Goal: Task Accomplishment & Management: Manage account settings

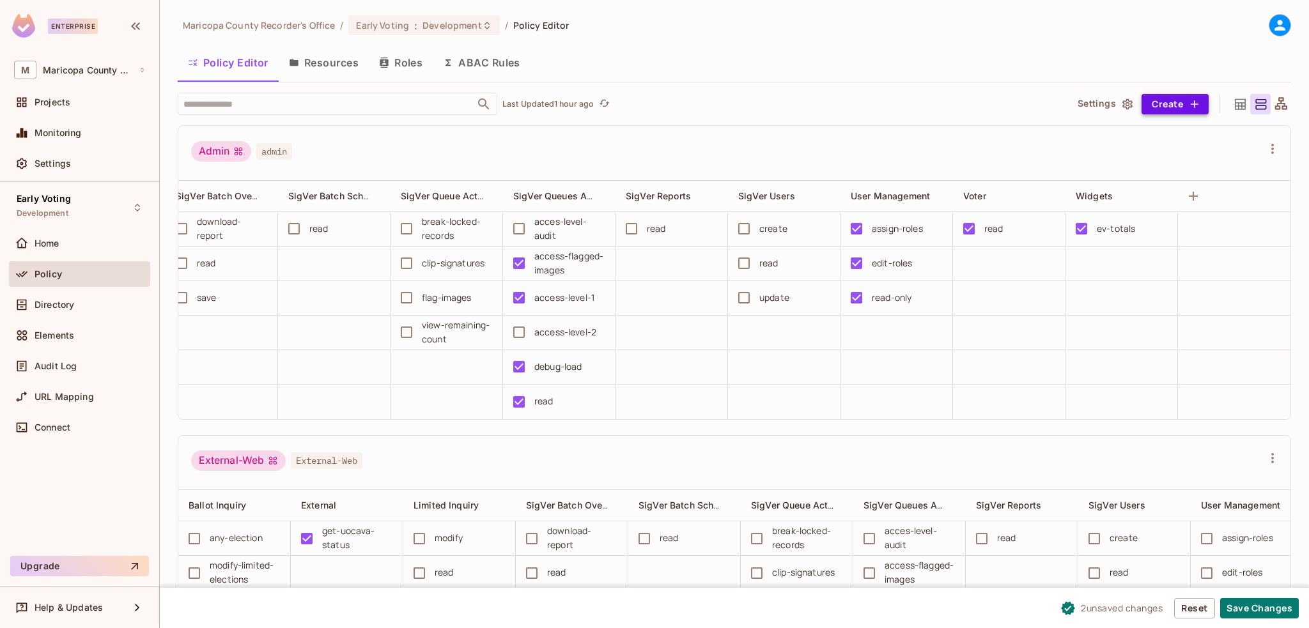
click at [1148, 100] on button "Create" at bounding box center [1174, 104] width 67 height 20
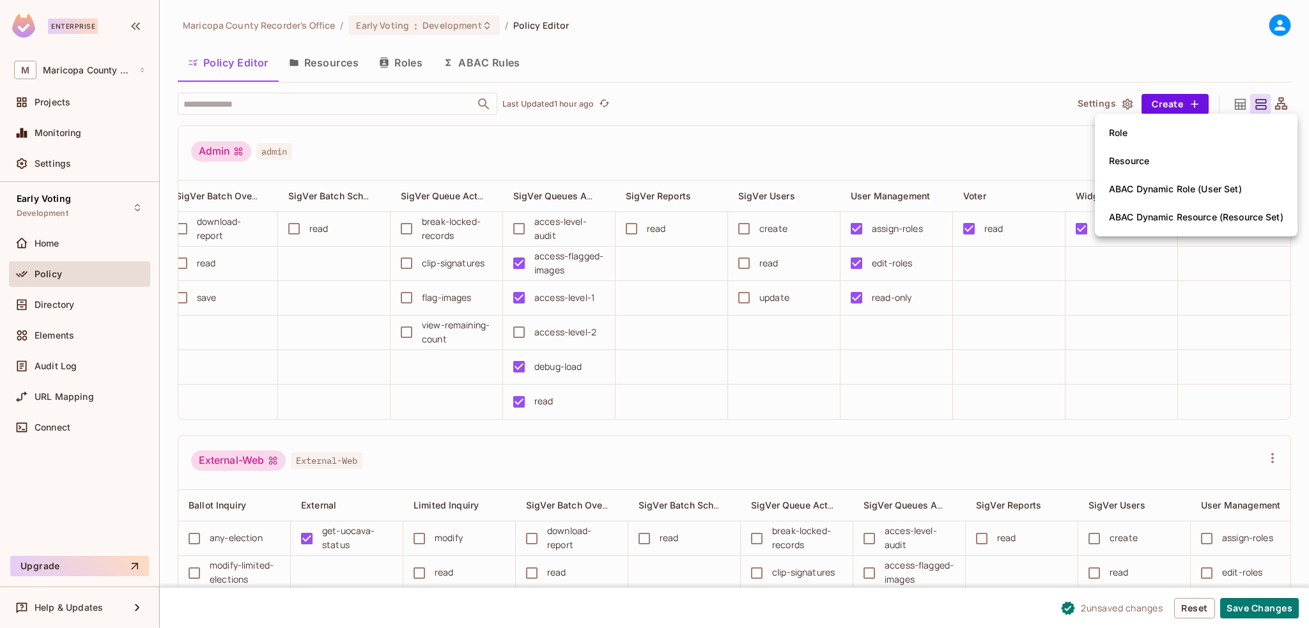
click at [900, 132] on div at bounding box center [654, 314] width 1309 height 628
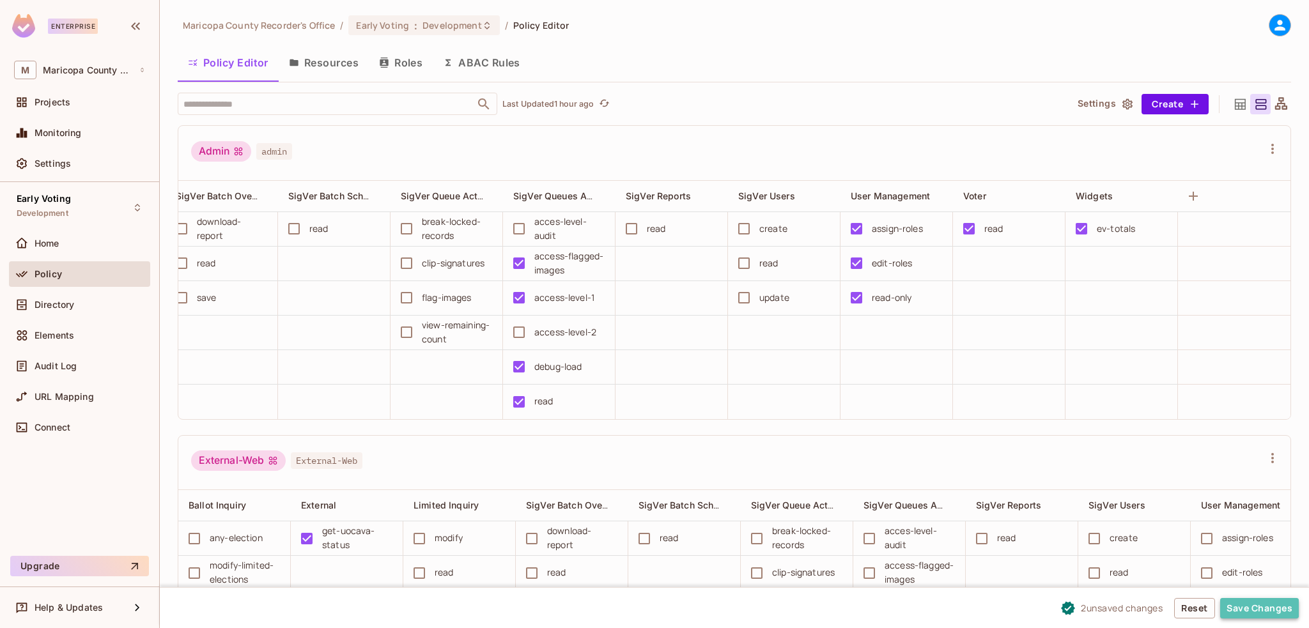
click at [1250, 612] on button "Save Changes" at bounding box center [1259, 608] width 79 height 20
click at [1256, 606] on button "Save Changes" at bounding box center [1259, 608] width 79 height 20
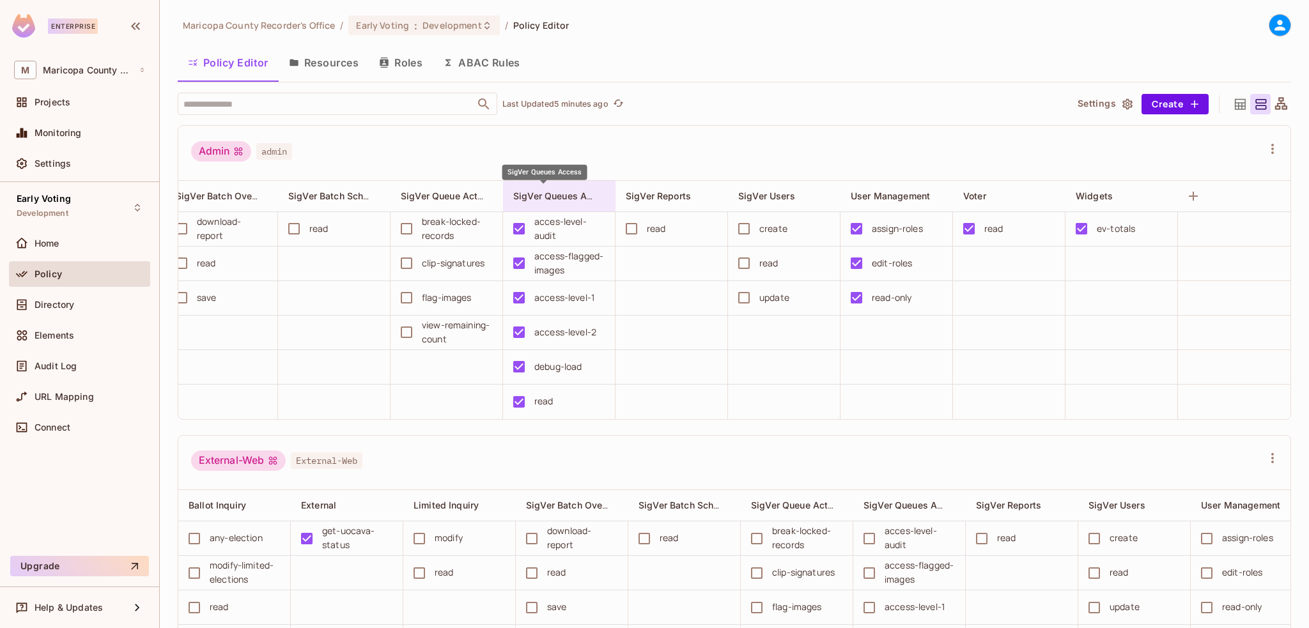
click at [547, 194] on span "SigVer Queues Access" at bounding box center [563, 196] width 100 height 12
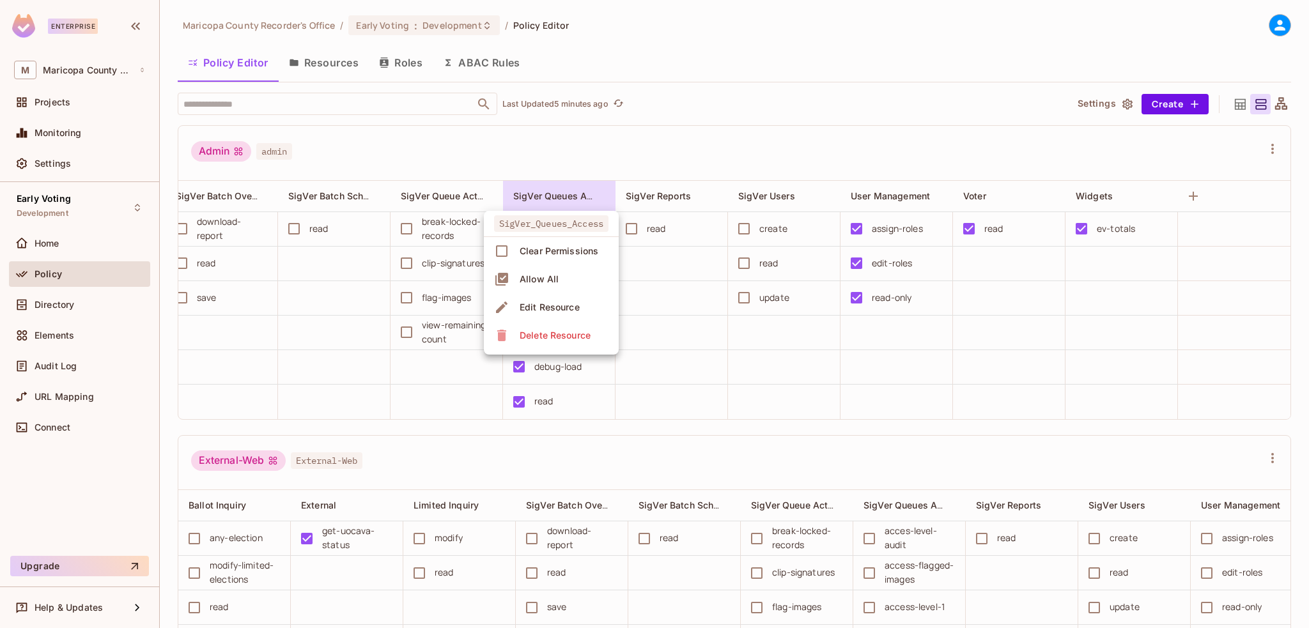
click at [539, 305] on div "Edit Resource" at bounding box center [549, 307] width 60 height 13
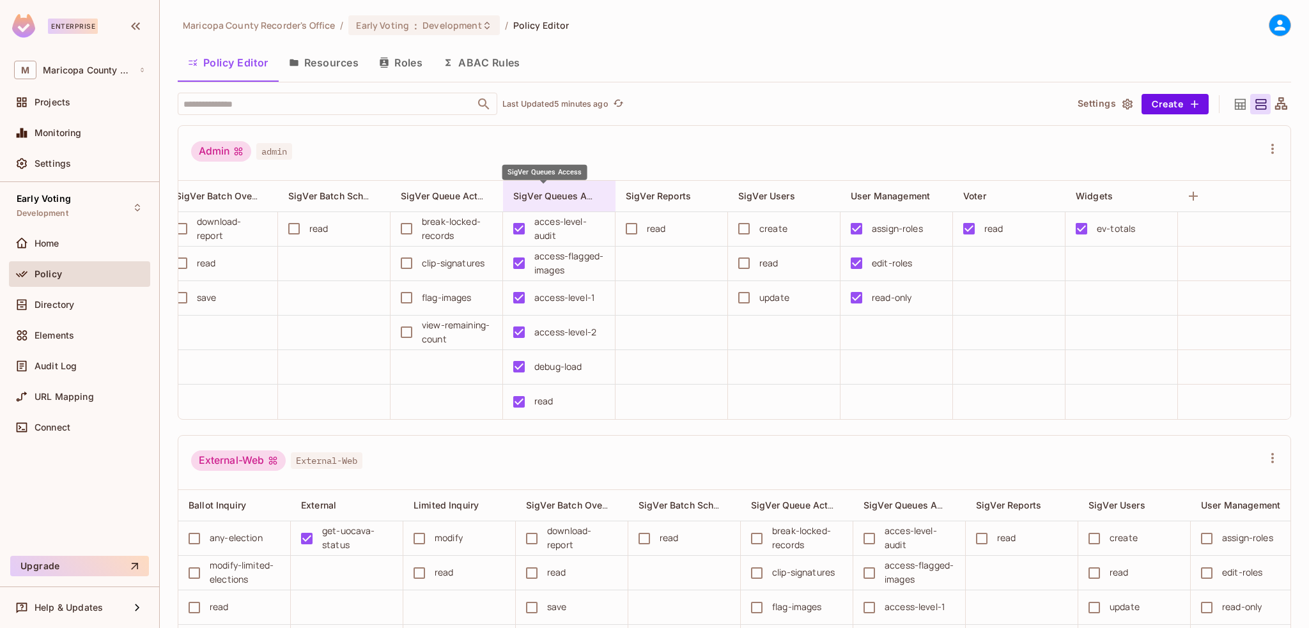
click at [519, 191] on span "SigVer Queues Access" at bounding box center [563, 196] width 100 height 12
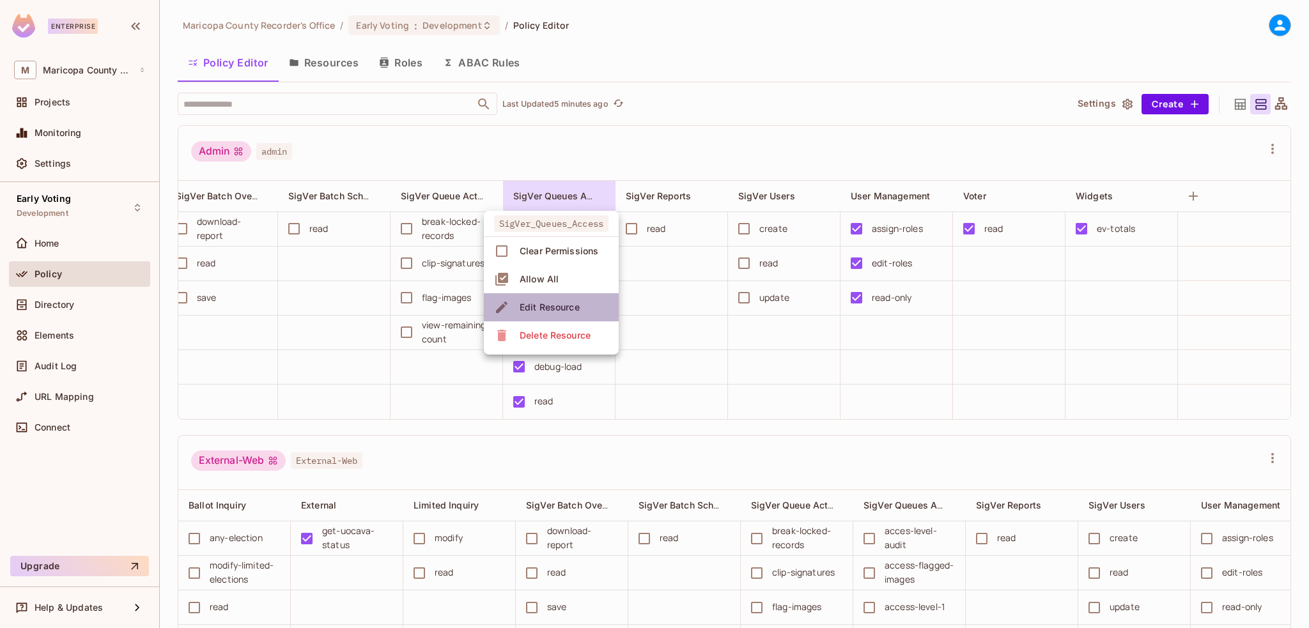
click at [543, 309] on div "Edit Resource" at bounding box center [549, 307] width 60 height 13
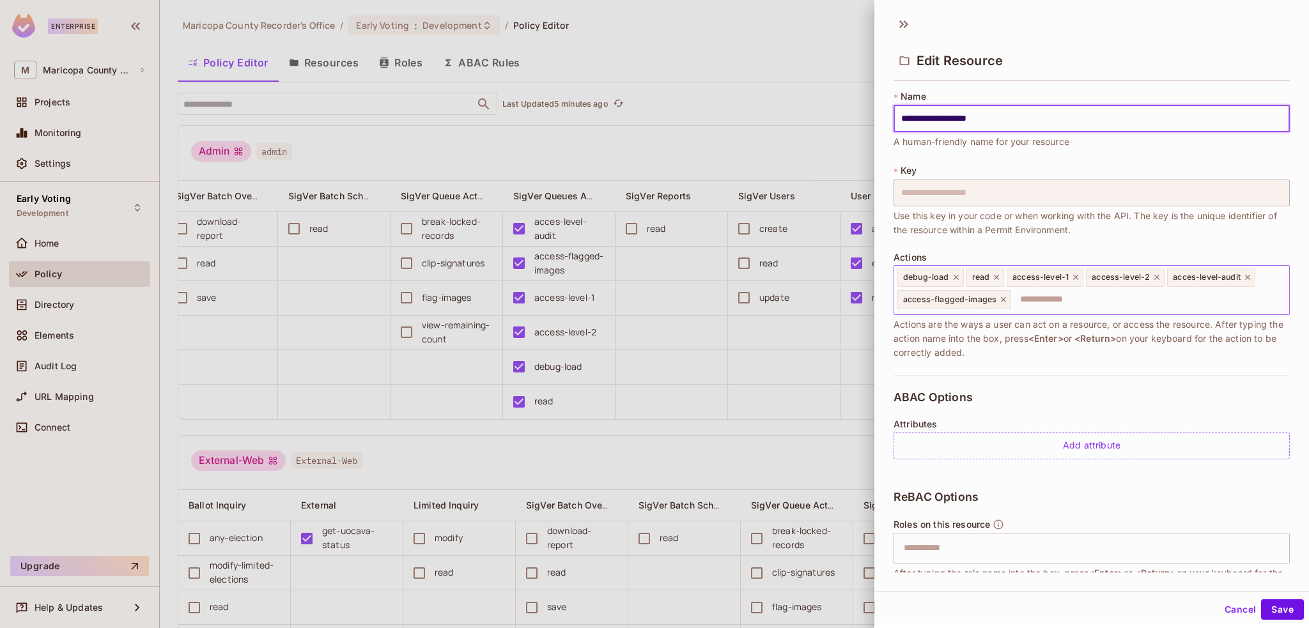
click at [1247, 277] on icon at bounding box center [1247, 277] width 9 height 9
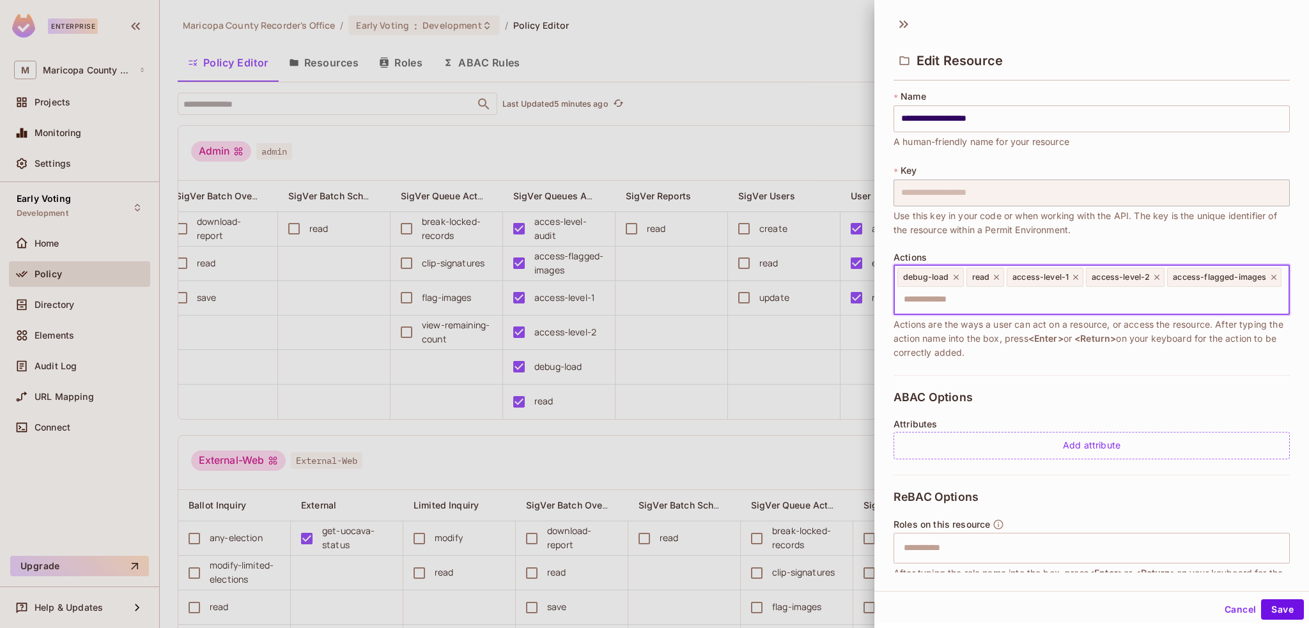
click at [1102, 301] on input "text" at bounding box center [1090, 300] width 388 height 26
click at [1061, 299] on input "text" at bounding box center [1090, 300] width 388 height 26
type input "**********"
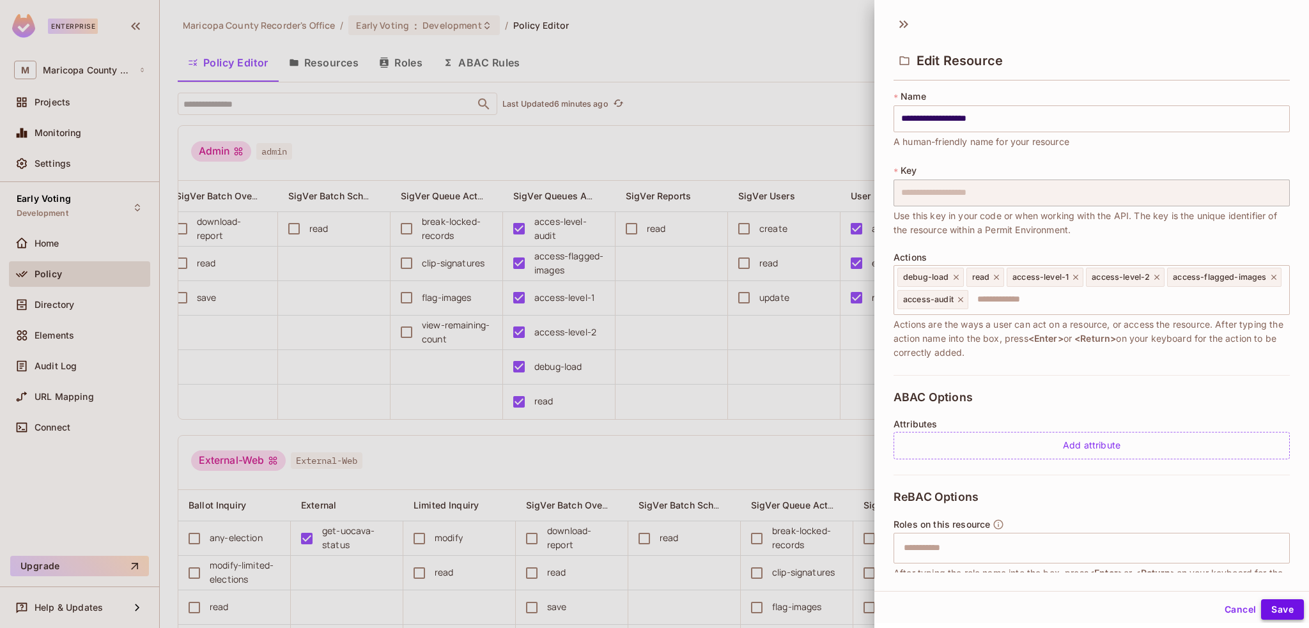
click at [1268, 608] on button "Save" at bounding box center [1282, 609] width 43 height 20
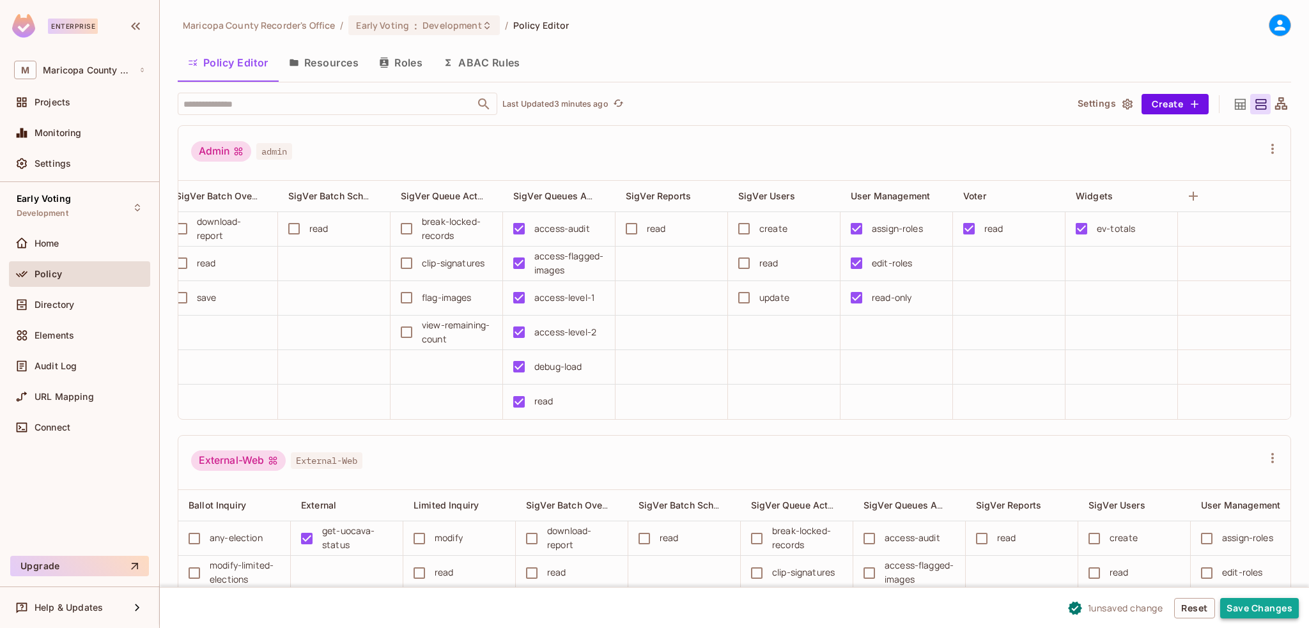
click at [1254, 608] on button "Save Changes" at bounding box center [1259, 608] width 79 height 20
click at [1250, 607] on button "Save Changes" at bounding box center [1259, 608] width 79 height 20
click at [1252, 611] on button "Save Changes" at bounding box center [1259, 608] width 79 height 20
click at [1252, 605] on button "Save Changes" at bounding box center [1259, 608] width 79 height 20
